Goal: Navigation & Orientation: Find specific page/section

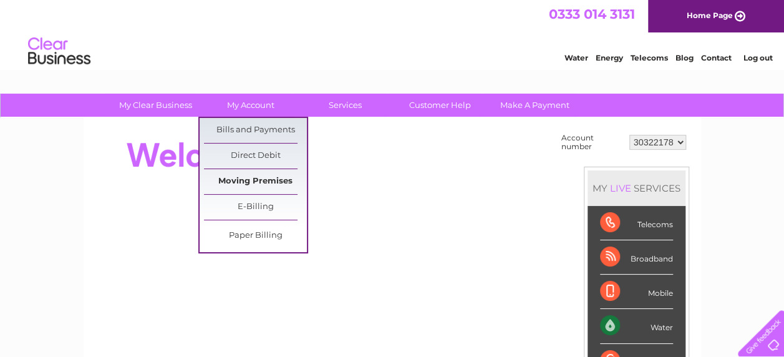
click at [246, 180] on link "Moving Premises" at bounding box center [255, 181] width 103 height 25
click at [245, 180] on link "Moving Premises" at bounding box center [255, 181] width 103 height 25
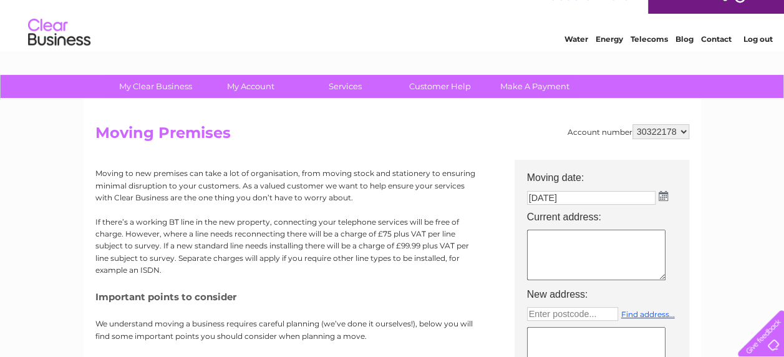
scroll to position [10, 0]
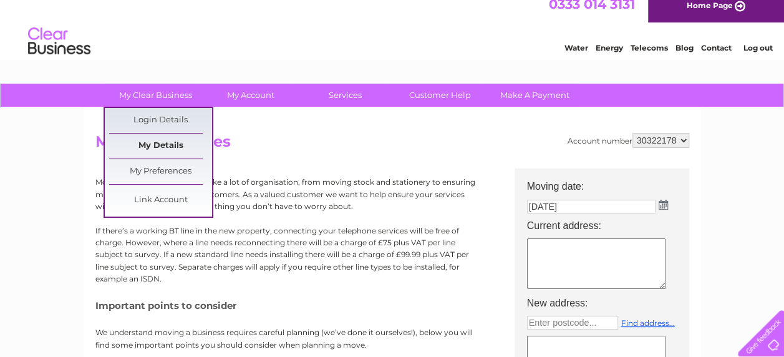
click at [167, 144] on link "My Details" at bounding box center [160, 146] width 103 height 25
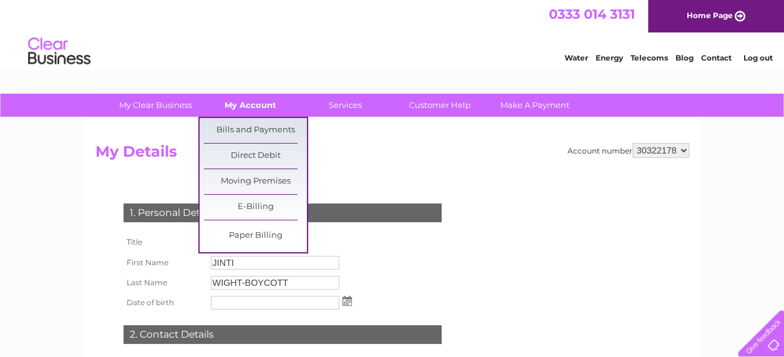
click at [252, 103] on link "My Account" at bounding box center [250, 105] width 103 height 23
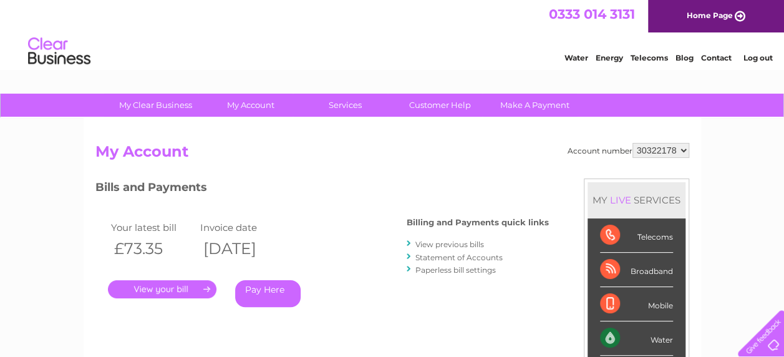
click at [252, 103] on link "My Account" at bounding box center [250, 105] width 103 height 23
click at [446, 102] on link "Customer Help" at bounding box center [440, 105] width 103 height 23
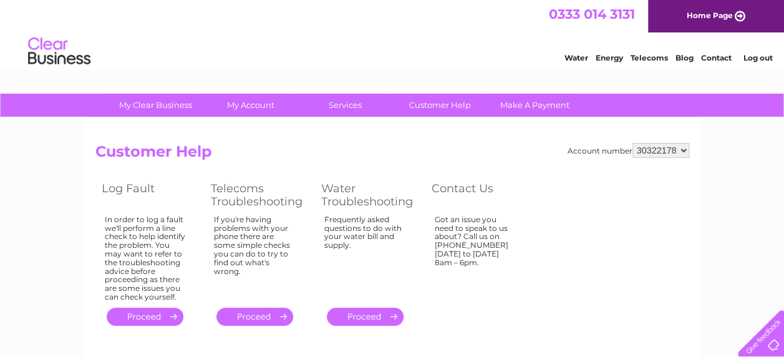
click at [186, 236] on div "Got an issue you need to speak to us about? Call us on [PHONE_NUMBER] [DATE] to…" at bounding box center [145, 258] width 81 height 86
click at [186, 238] on div "Got an issue you need to speak to us about? Call us on 0333 014 3131 Monday to …" at bounding box center [145, 258] width 81 height 86
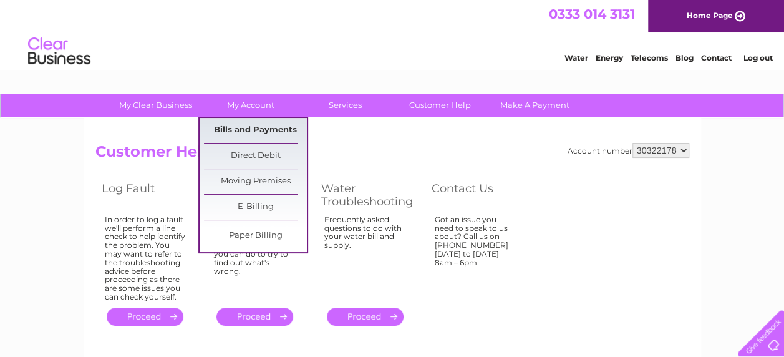
click at [248, 129] on link "Bills and Payments" at bounding box center [255, 130] width 103 height 25
click at [241, 126] on link "Bills and Payments" at bounding box center [255, 130] width 103 height 25
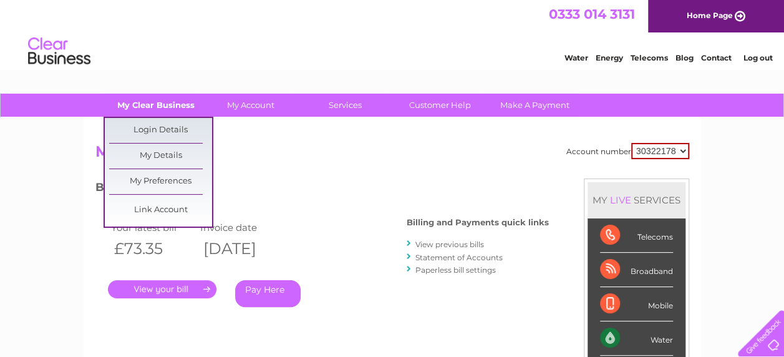
click at [155, 103] on link "My Clear Business" at bounding box center [155, 105] width 103 height 23
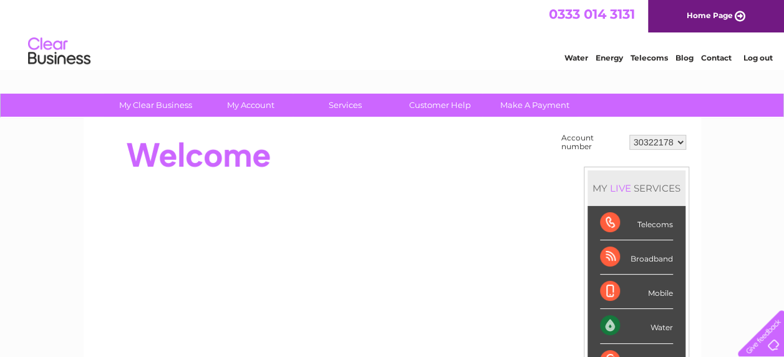
click at [577, 56] on link "Water" at bounding box center [577, 57] width 24 height 9
